Goal: Complete application form: Complete application form

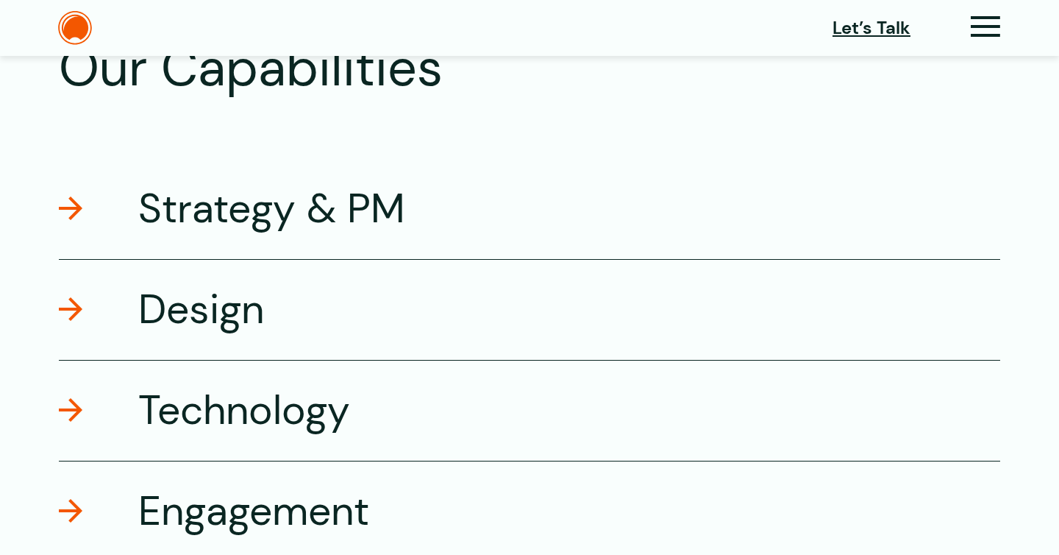
scroll to position [2444, 0]
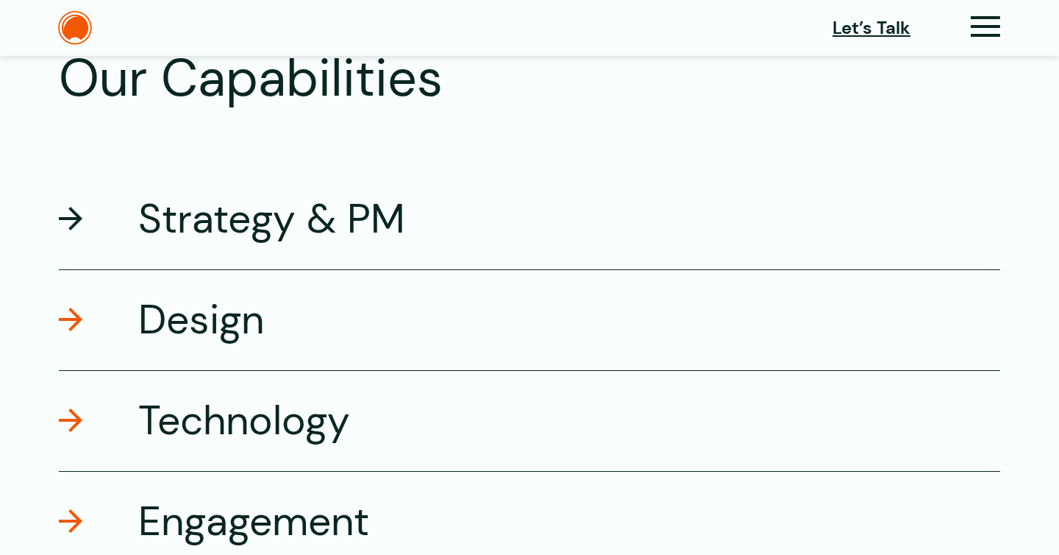
click at [288, 218] on h3 "Strategy & PM" at bounding box center [271, 219] width 267 height 52
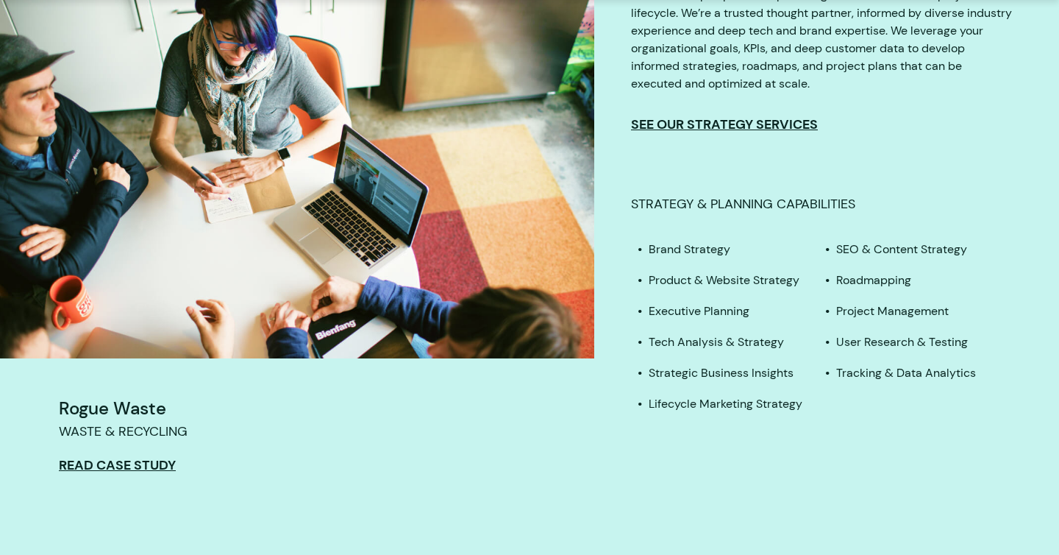
scroll to position [2819, 0]
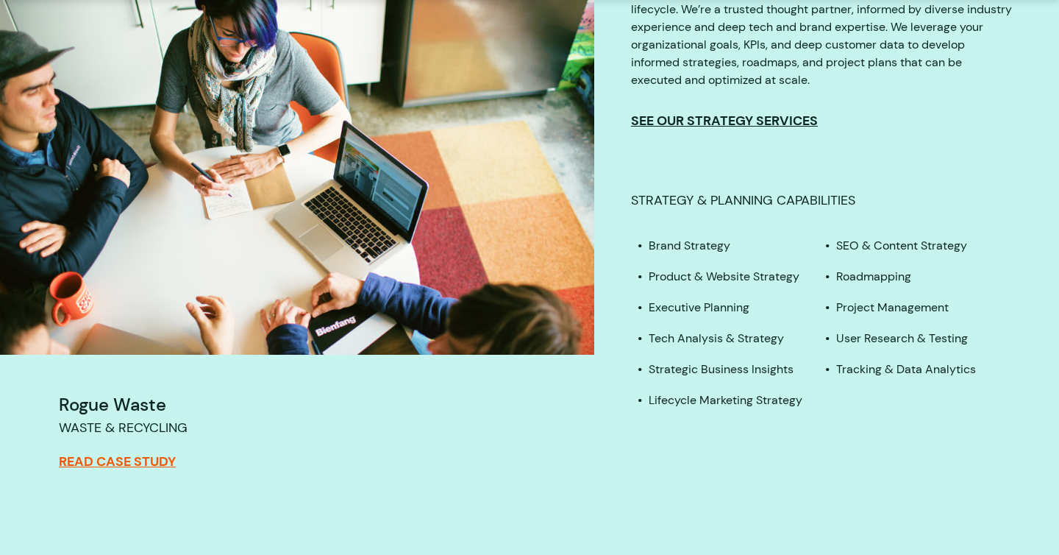
click at [91, 462] on link "Read Case Study" at bounding box center [117, 461] width 117 height 16
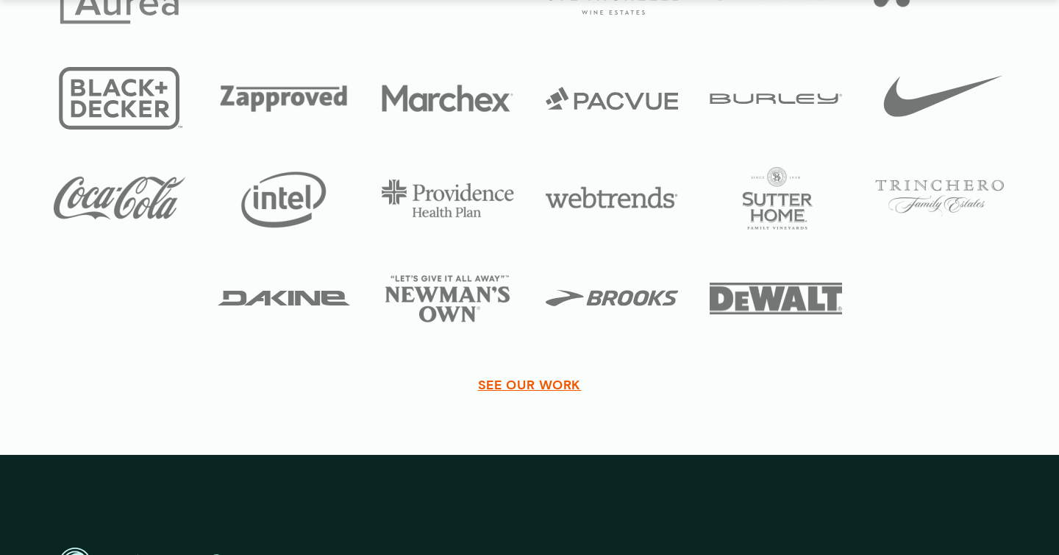
scroll to position [6112, 0]
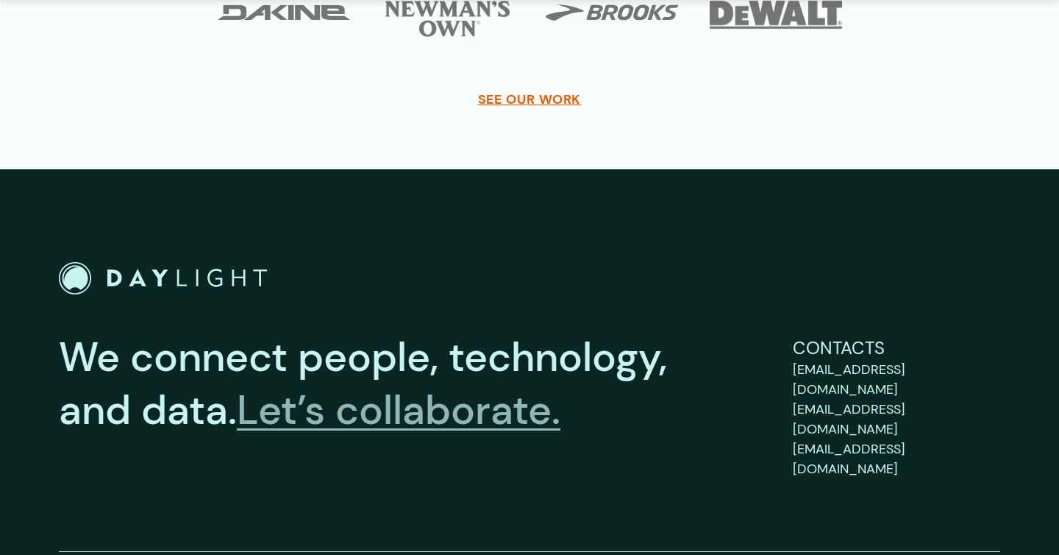
click at [392, 409] on link "Let’s collaborate." at bounding box center [399, 409] width 324 height 53
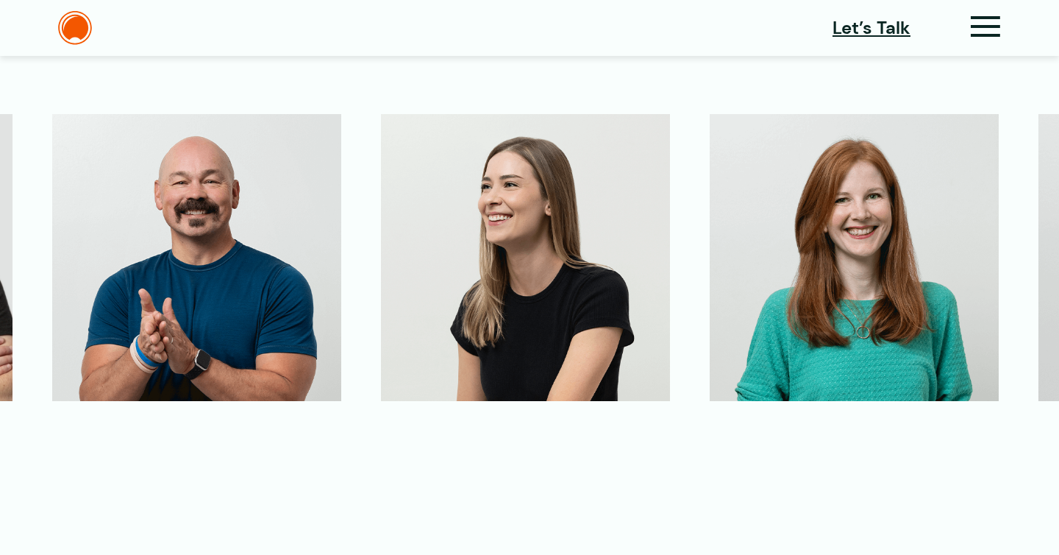
scroll to position [4264, 0]
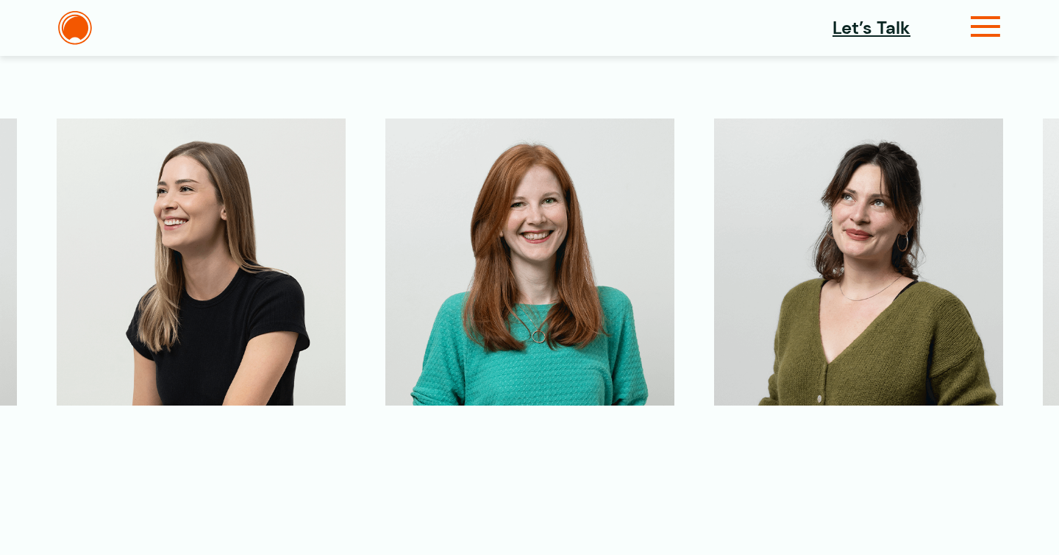
click at [982, 33] on icon at bounding box center [986, 32] width 30 height 15
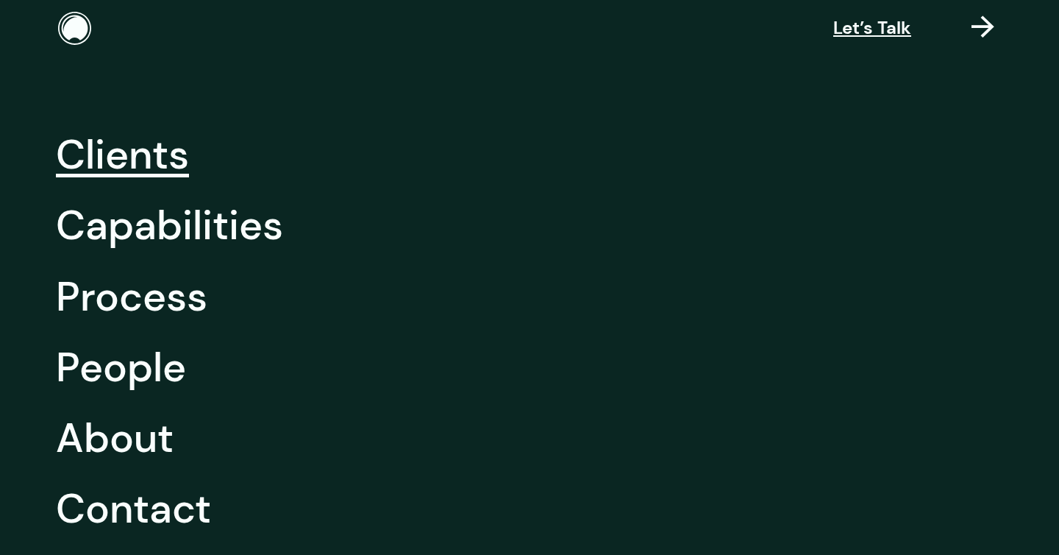
click at [127, 162] on link "Clients" at bounding box center [122, 154] width 133 height 71
click at [130, 219] on link "Capabilities" at bounding box center [169, 225] width 227 height 71
click at [120, 307] on link "Process" at bounding box center [132, 296] width 152 height 71
click at [120, 366] on link "People" at bounding box center [121, 367] width 130 height 71
click at [118, 444] on link "About" at bounding box center [115, 437] width 118 height 71
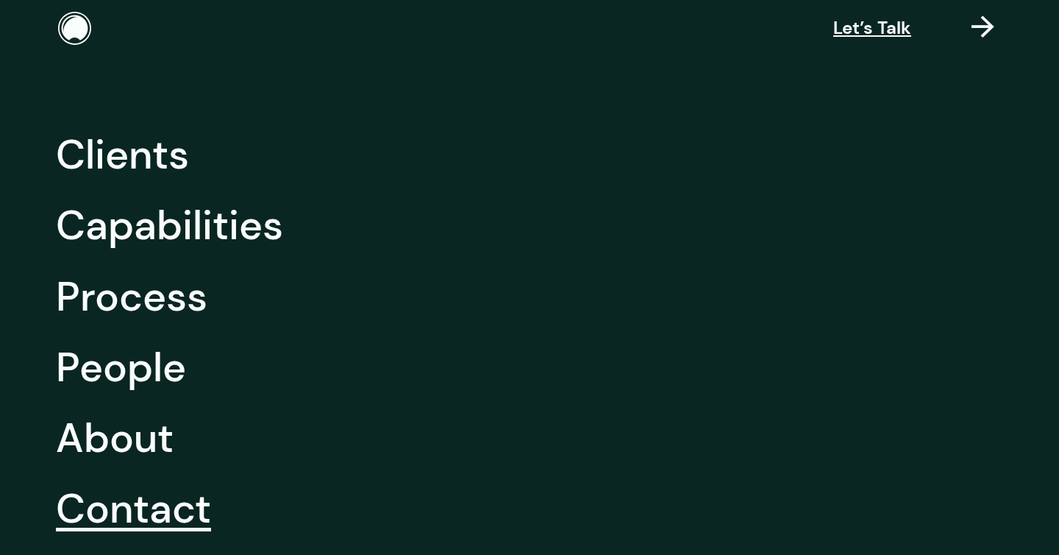
click at [125, 513] on link "Contact" at bounding box center [133, 508] width 155 height 71
click at [846, 38] on span "Let’s Talk" at bounding box center [873, 28] width 78 height 26
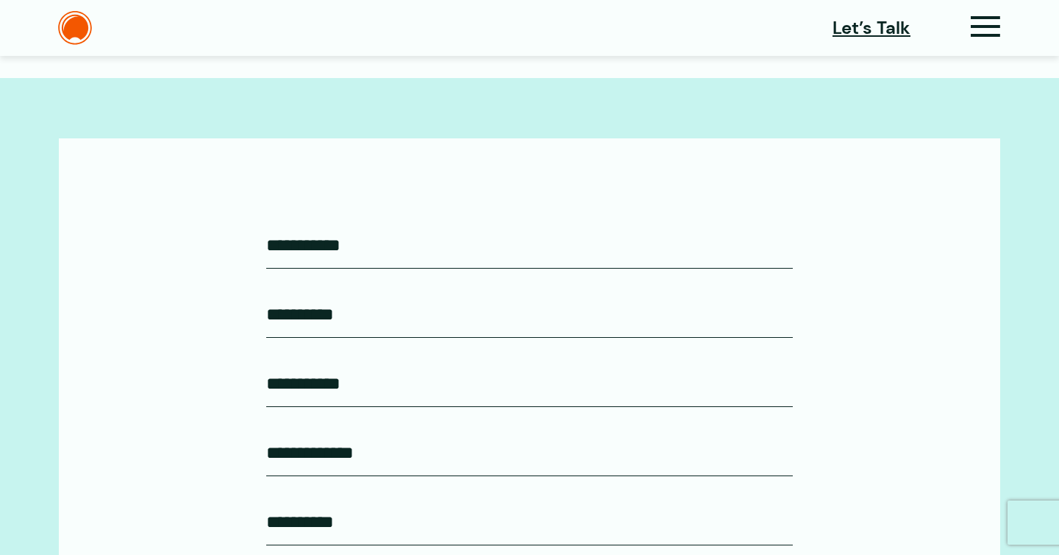
scroll to position [442, 0]
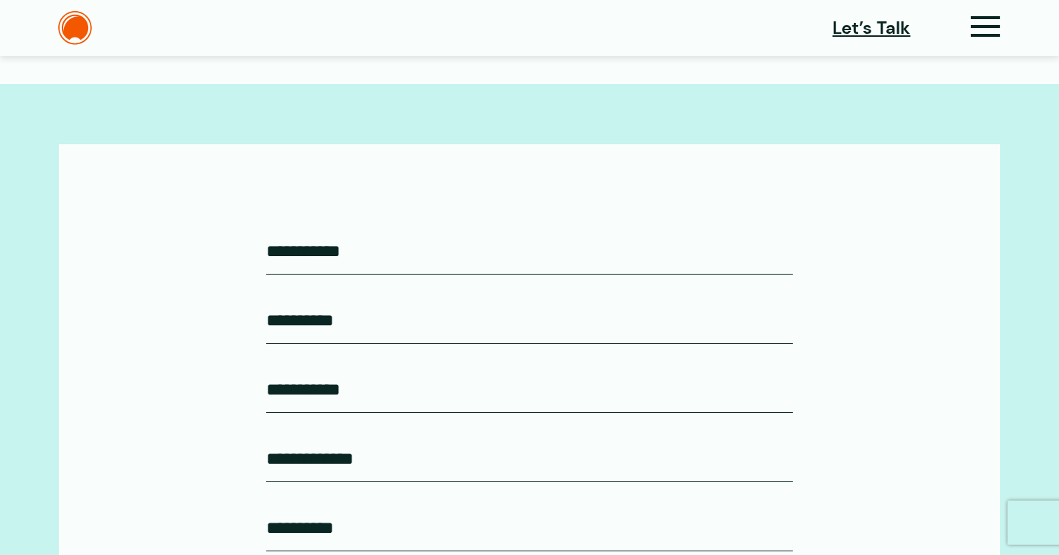
click at [341, 245] on input "First Name* (Required)" at bounding box center [529, 251] width 527 height 46
type input "*"
type input "***"
type input "*****"
type input "**********"
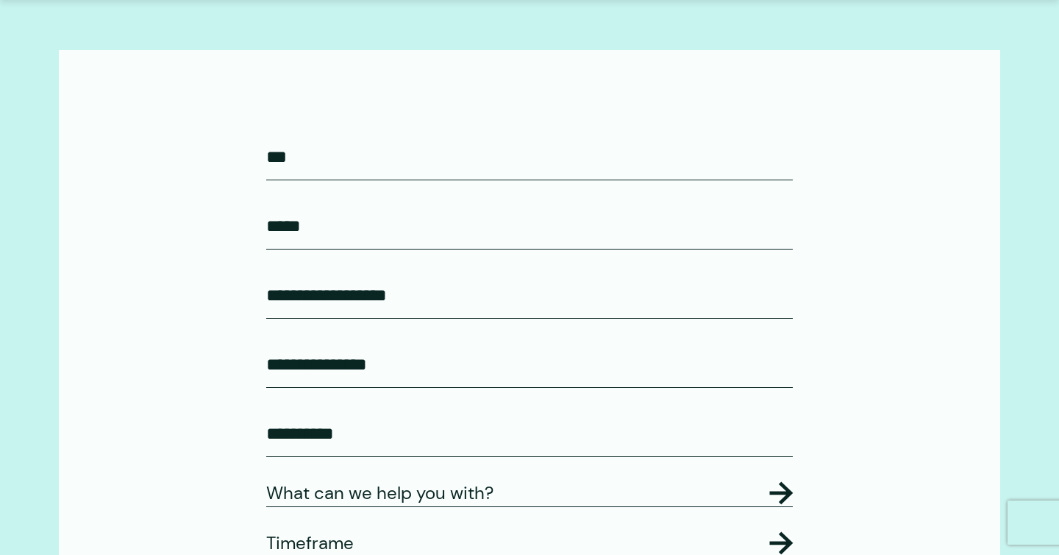
scroll to position [540, 0]
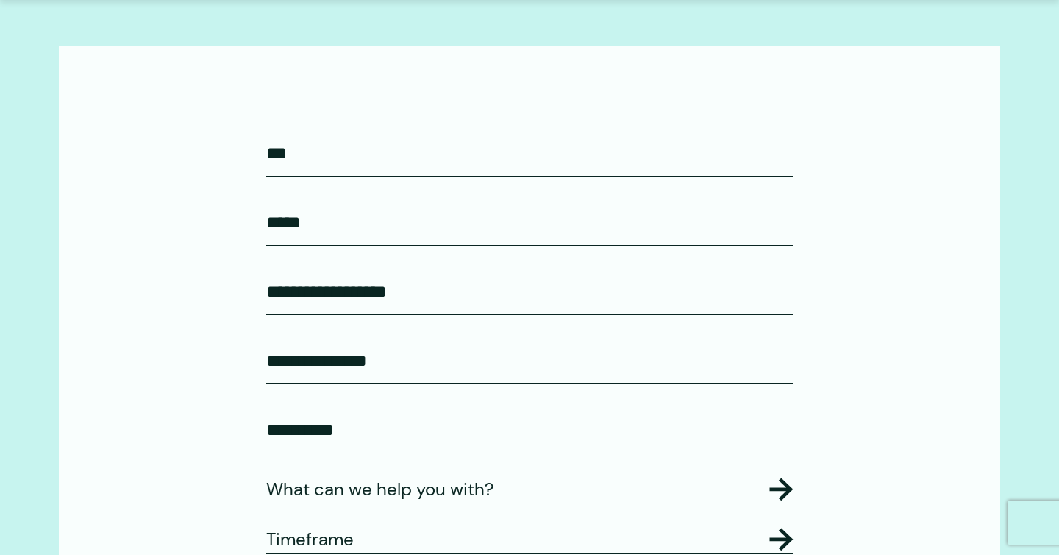
type input "**********"
click at [345, 463] on div "**********" at bounding box center [529, 422] width 527 height 584
click at [341, 430] on input "Job Title* (Required)" at bounding box center [529, 430] width 527 height 46
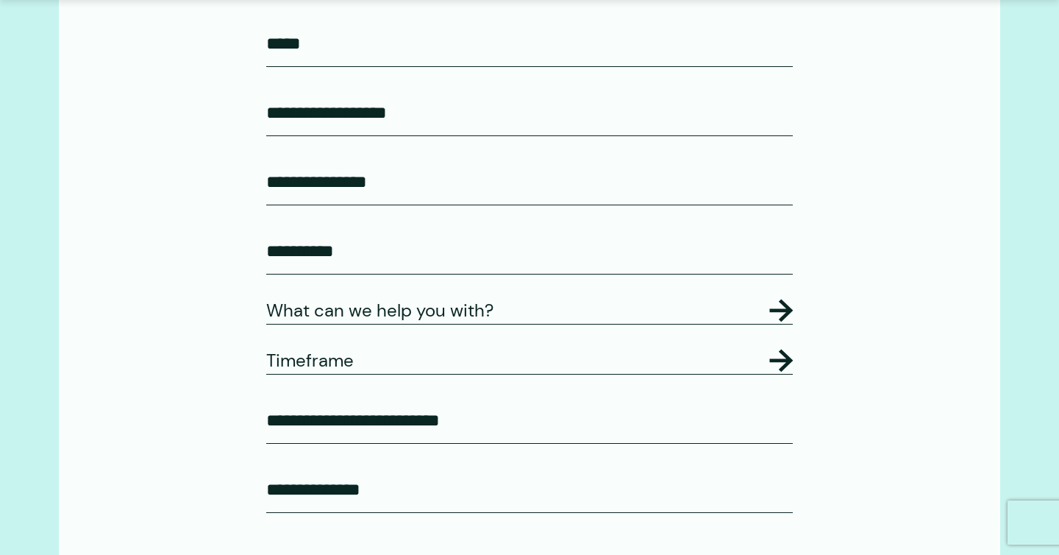
scroll to position [720, 0]
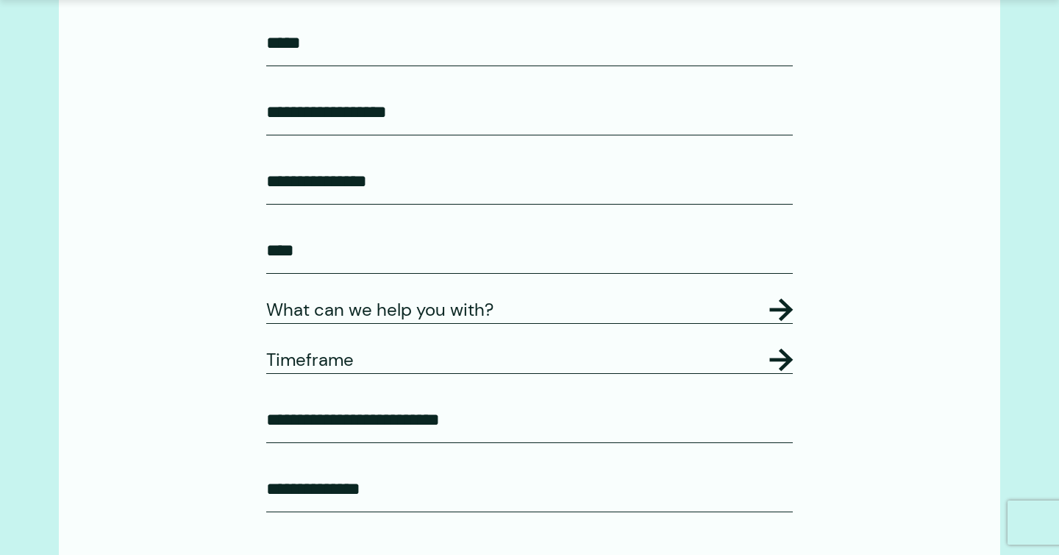
type input "****"
click at [401, 319] on legend "What can we help you with?" at bounding box center [529, 309] width 527 height 26
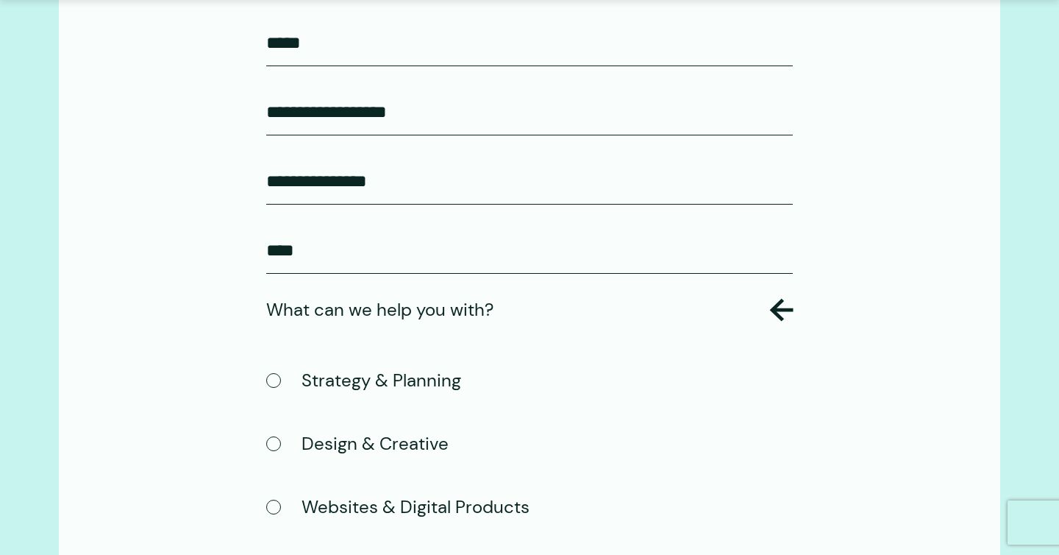
click at [360, 456] on label "Design & Creative" at bounding box center [357, 443] width 182 height 29
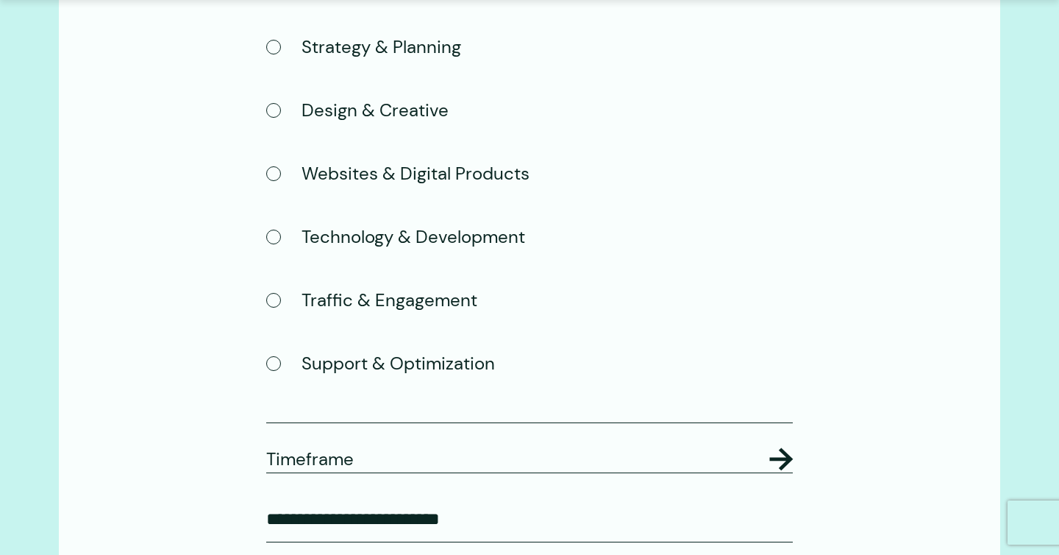
click at [355, 472] on legend "Timeframe" at bounding box center [529, 459] width 527 height 26
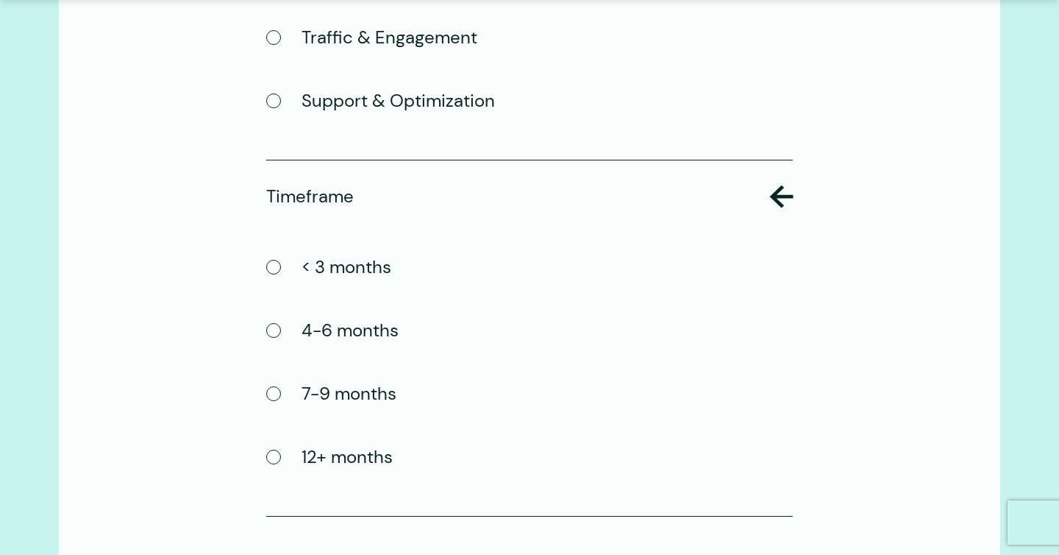
scroll to position [1317, 0]
click at [337, 441] on div "7-9 months" at bounding box center [513, 408] width 494 height 63
click at [330, 407] on label "7-9 months" at bounding box center [331, 391] width 130 height 29
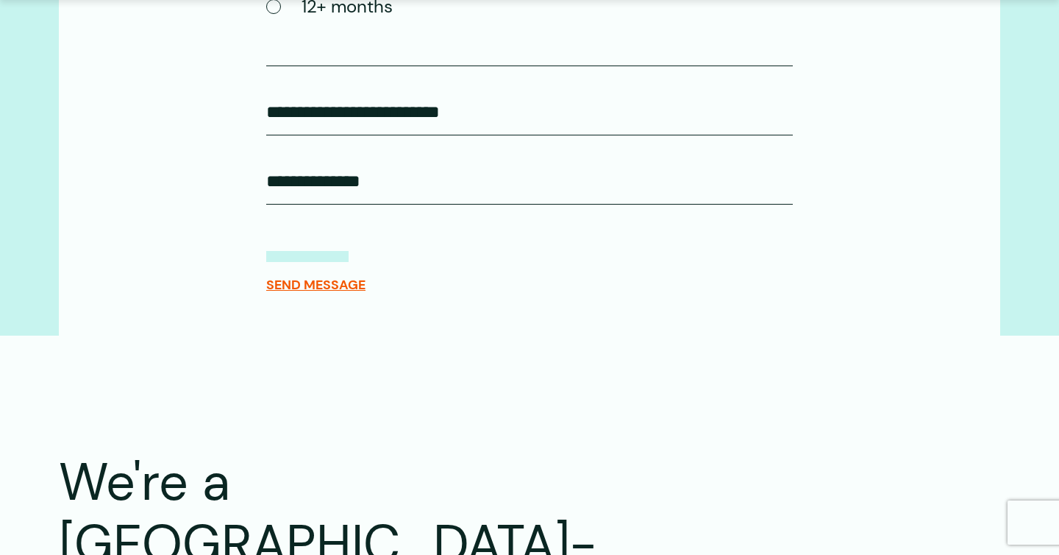
scroll to position [1769, 0]
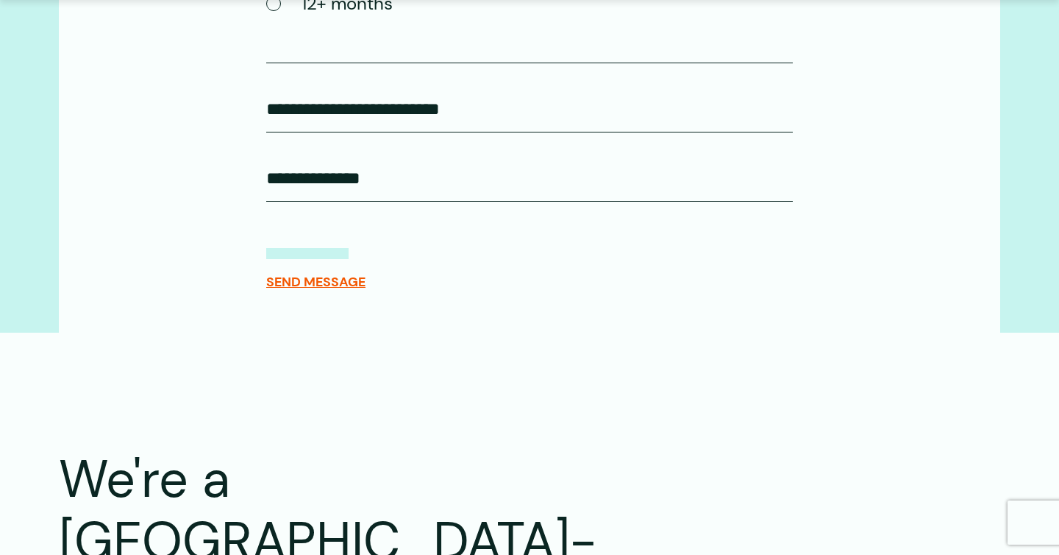
click at [359, 202] on input "Anything else?" at bounding box center [529, 178] width 527 height 46
type input "**********"
click at [388, 132] on input "How did you hear about us?" at bounding box center [529, 109] width 527 height 46
type input "******"
click at [330, 290] on span "SEND MESSAGE" at bounding box center [315, 282] width 99 height 16
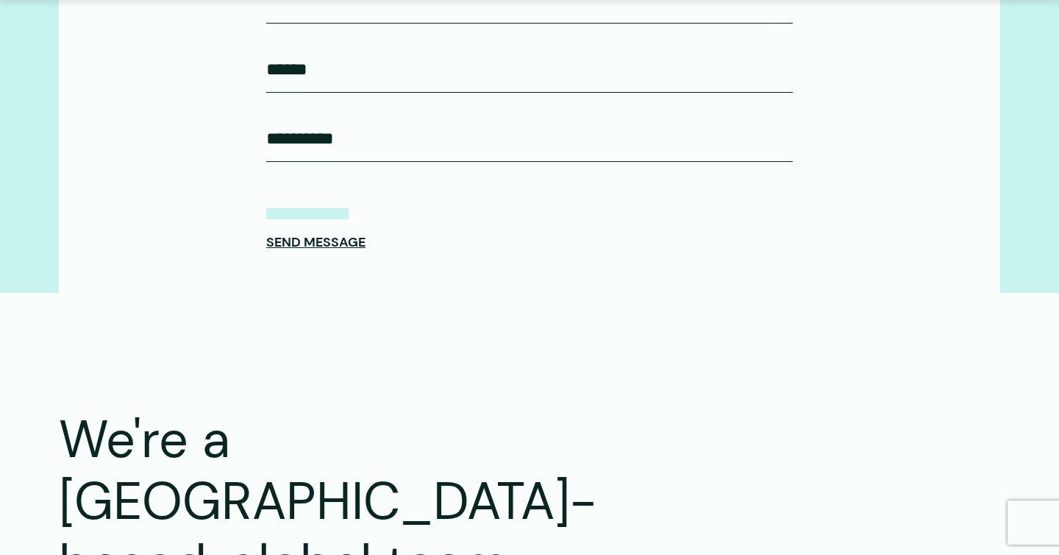
scroll to position [1816, 0]
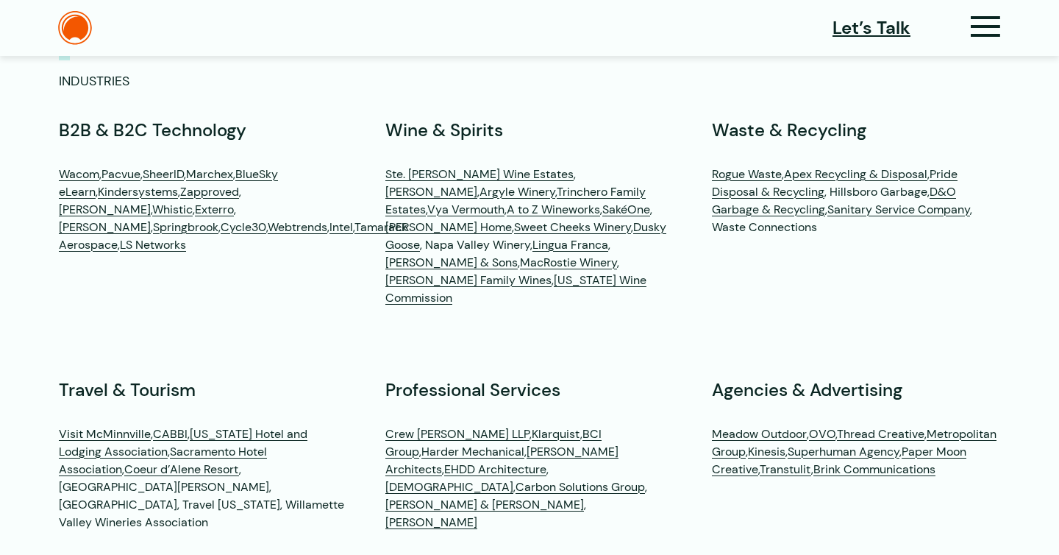
scroll to position [4327, 0]
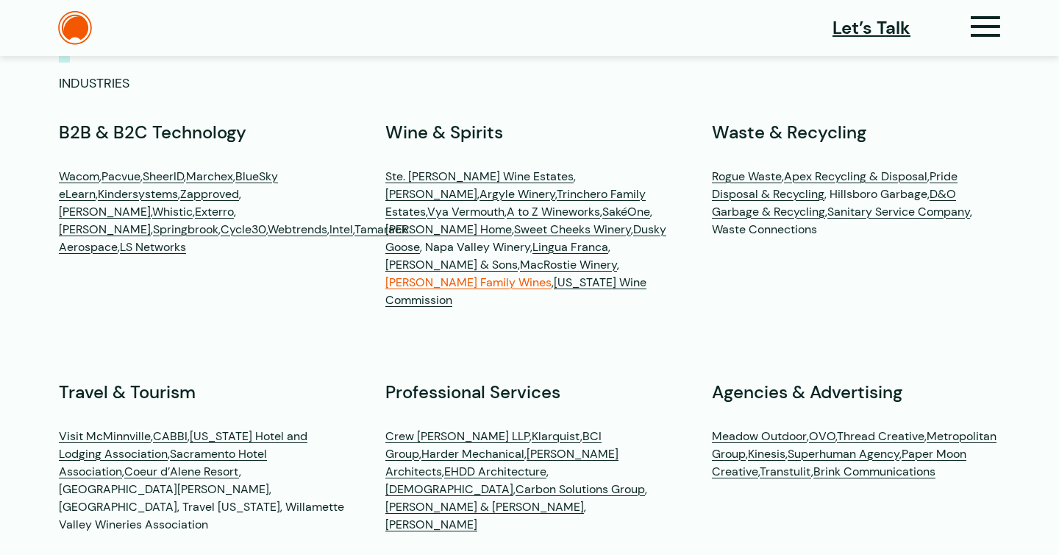
click at [482, 274] on link "[PERSON_NAME] Family Wines" at bounding box center [469, 281] width 166 height 15
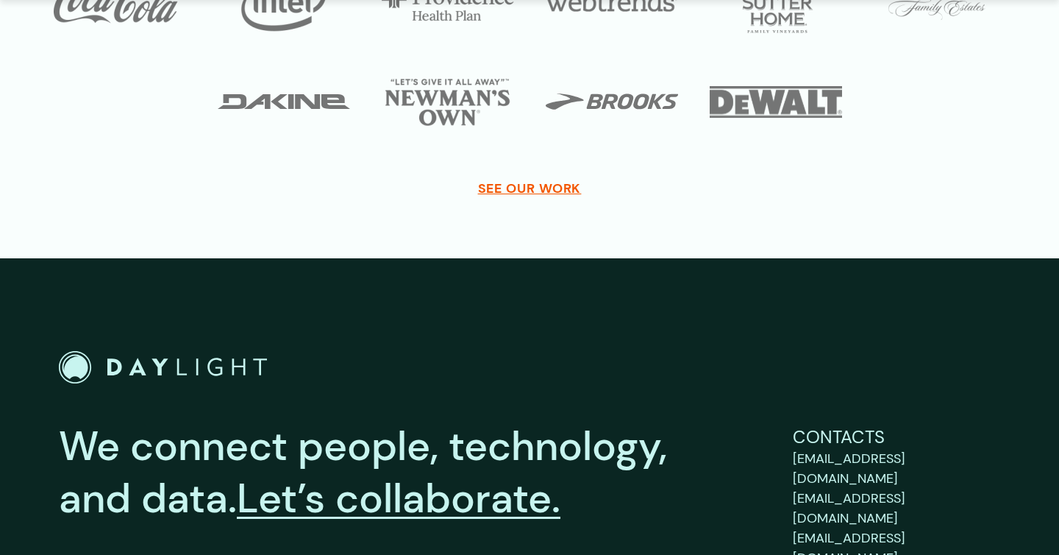
scroll to position [3679, 0]
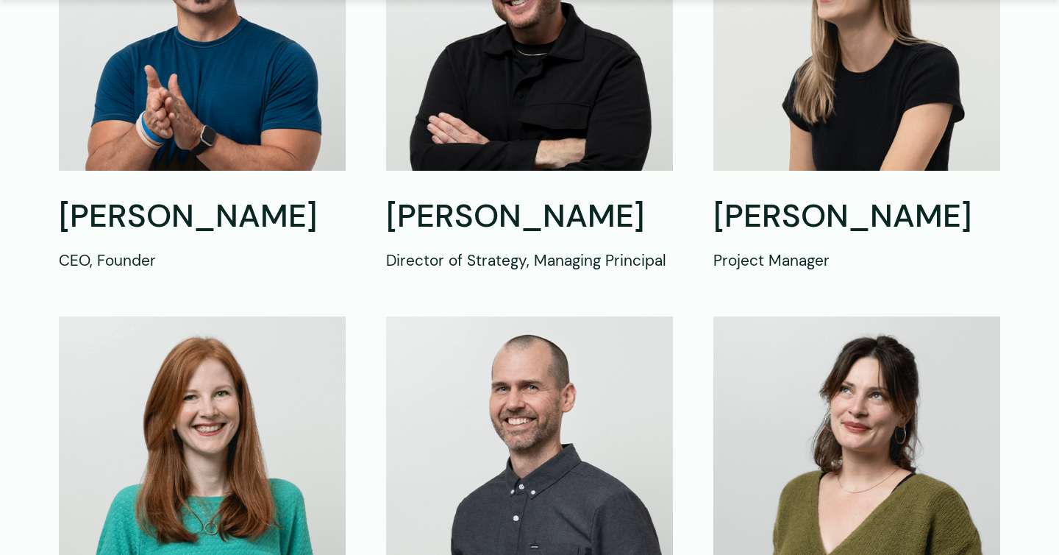
click at [570, 135] on img at bounding box center [529, 34] width 287 height 274
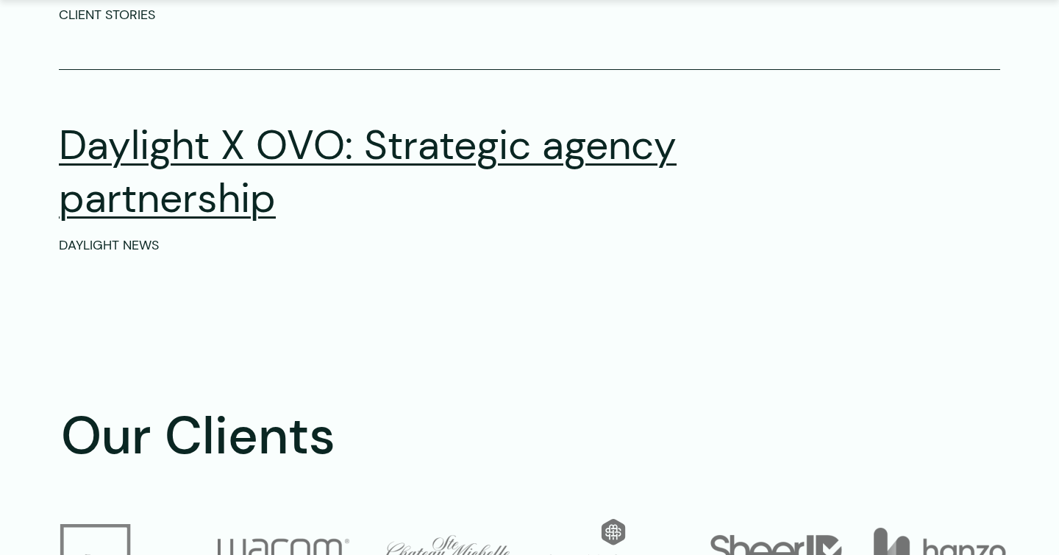
scroll to position [2248, 0]
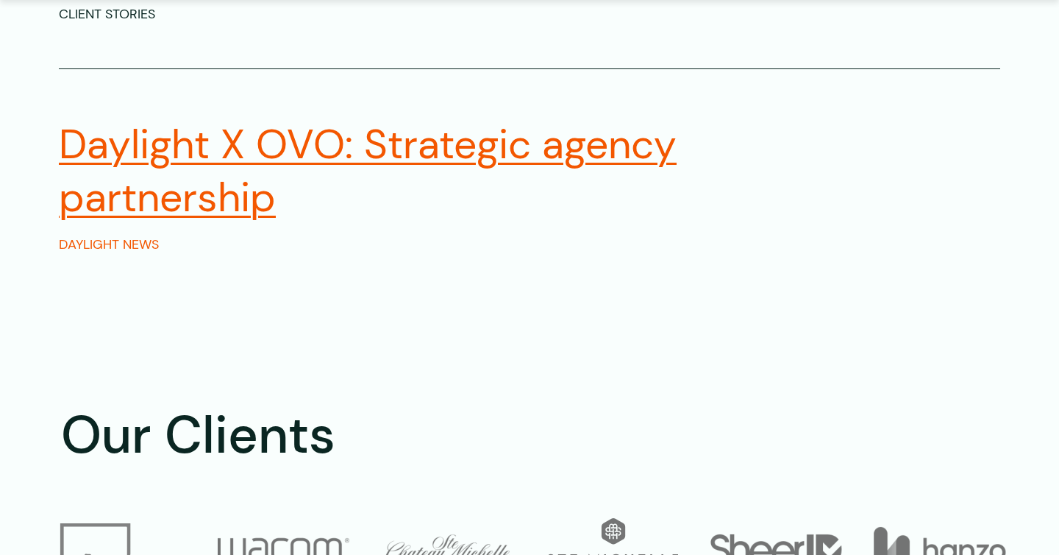
click at [584, 157] on h2 "Daylight X OVO: Strategic agency partnership" at bounding box center [424, 170] width 731 height 105
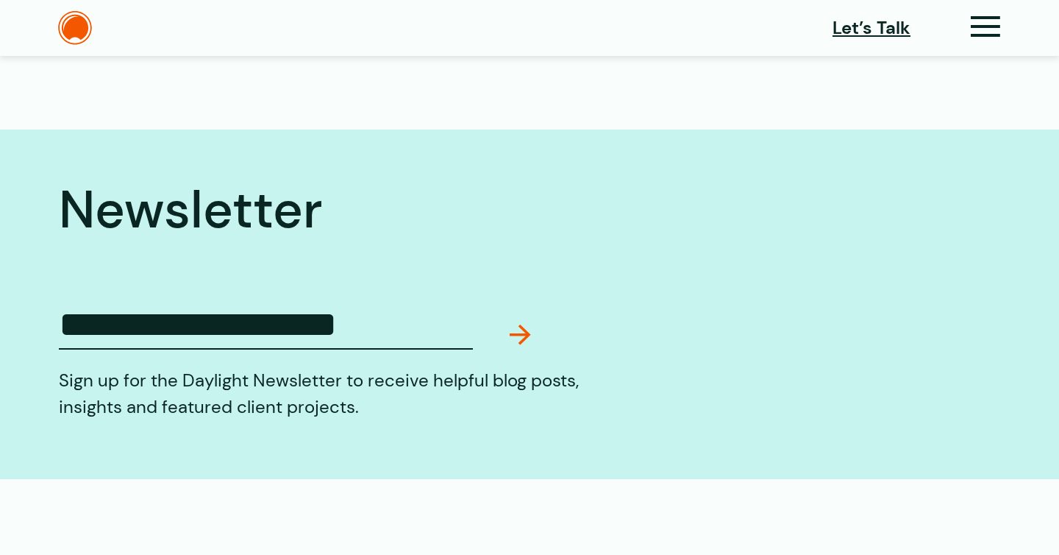
scroll to position [3332, 0]
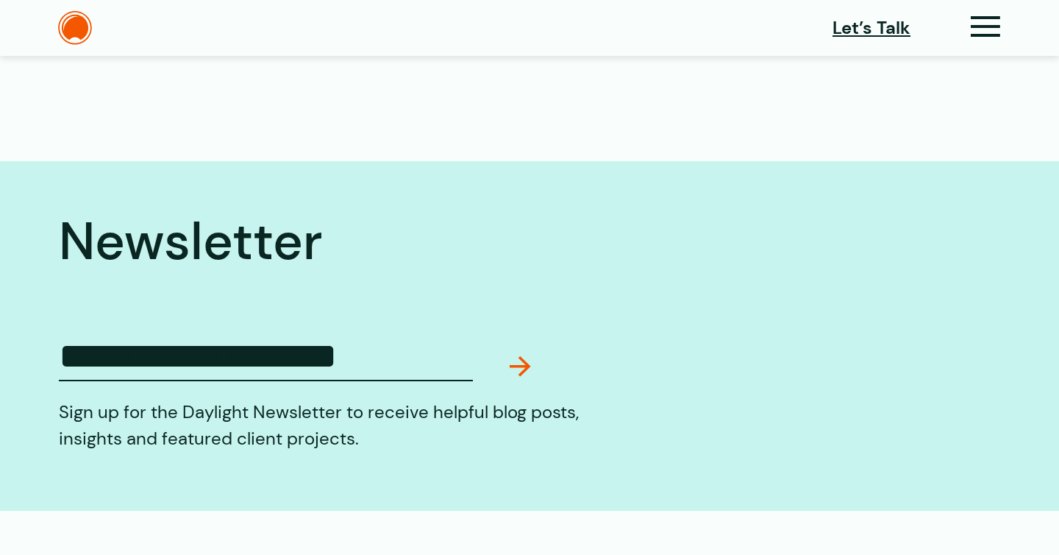
click at [352, 363] on input "Email (Required)" at bounding box center [266, 352] width 414 height 57
type input "**********"
click at [525, 363] on button "Submit" at bounding box center [521, 375] width 22 height 38
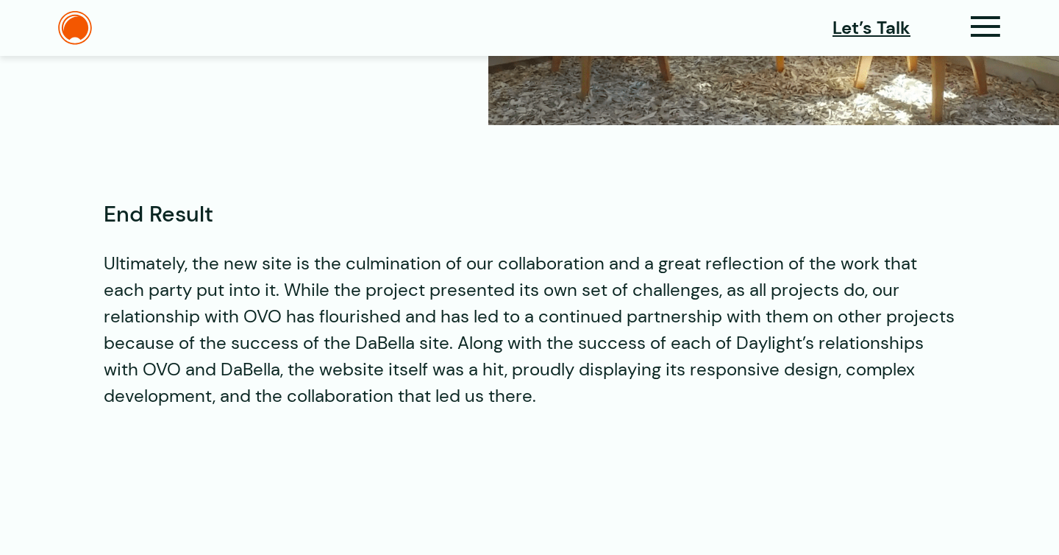
scroll to position [2710, 0]
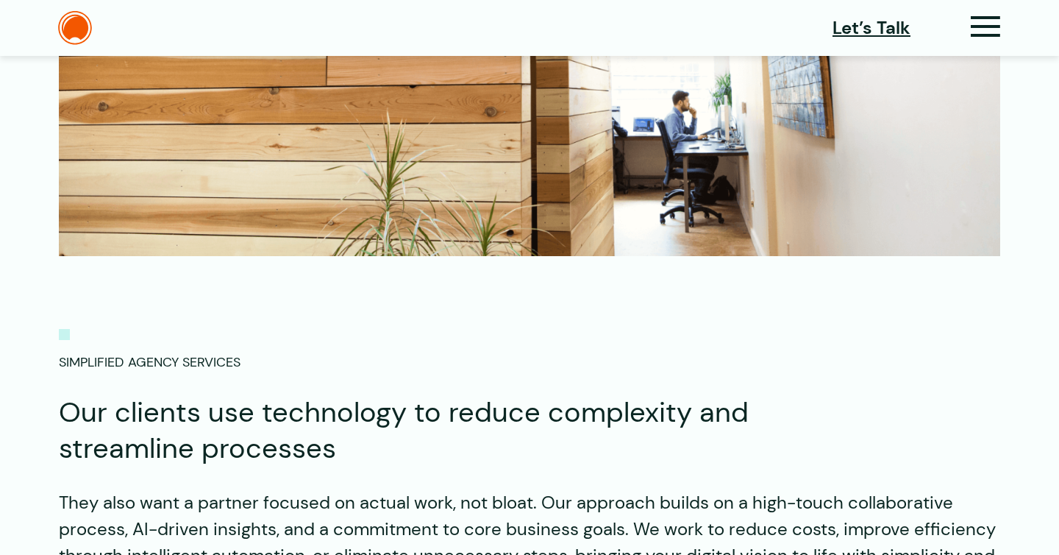
scroll to position [798, 0]
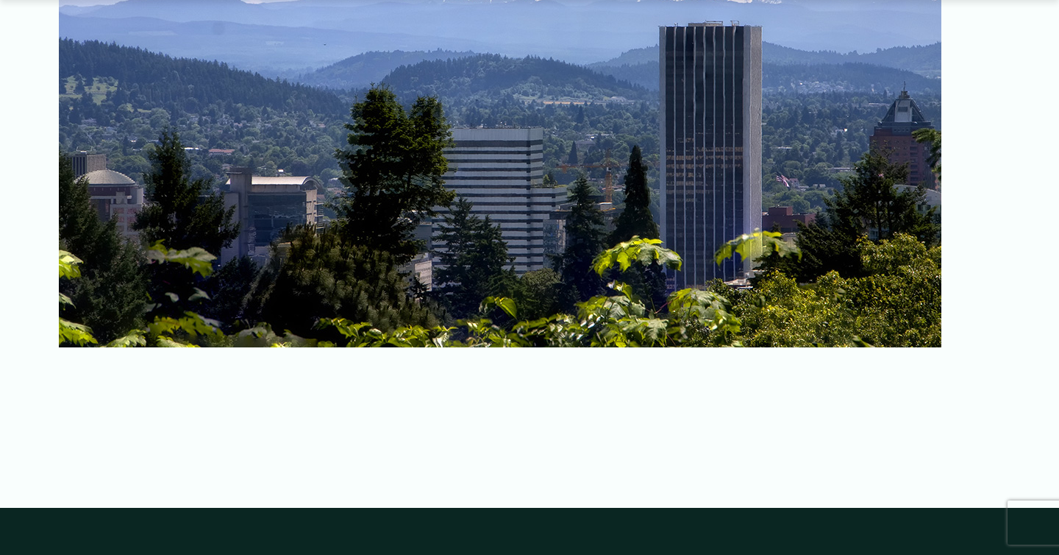
scroll to position [2345, 0]
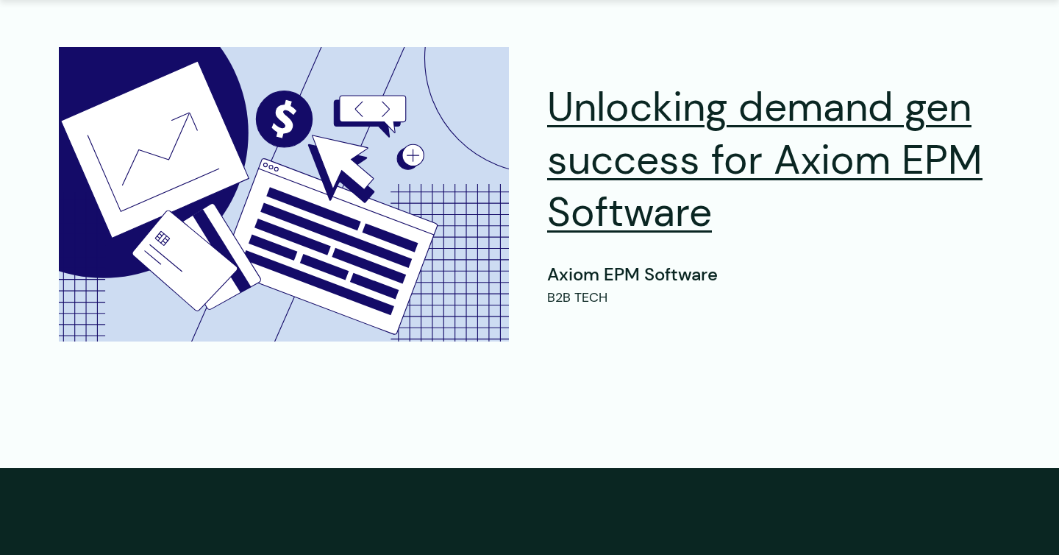
scroll to position [9937, 0]
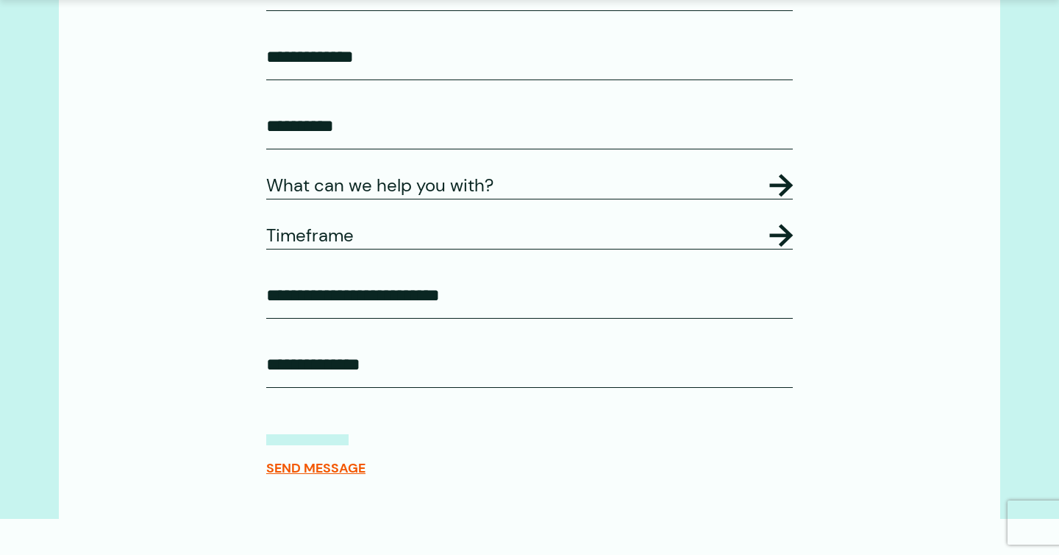
scroll to position [898, 0]
